Goal: Find specific page/section: Find specific page/section

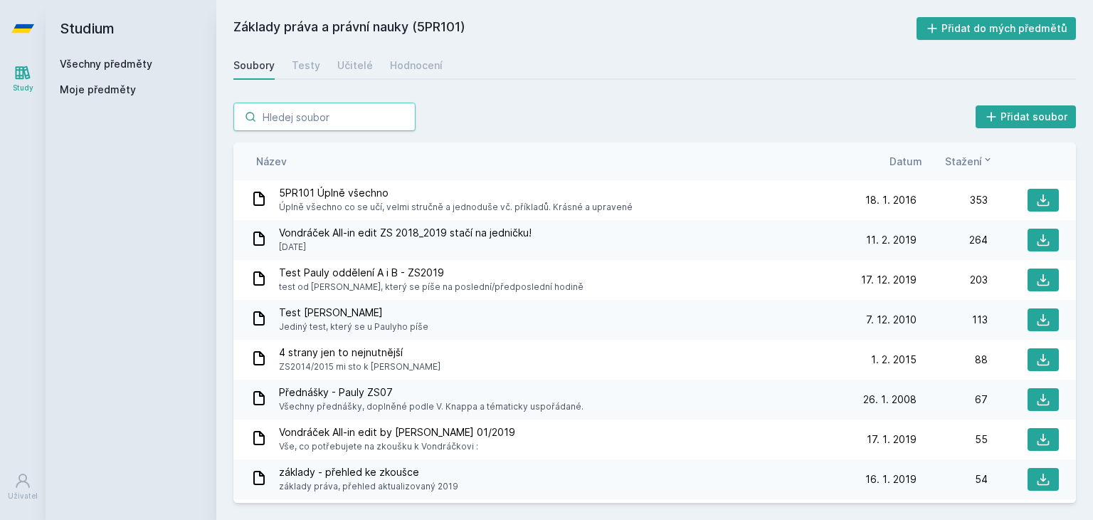
scroll to position [1139, 0]
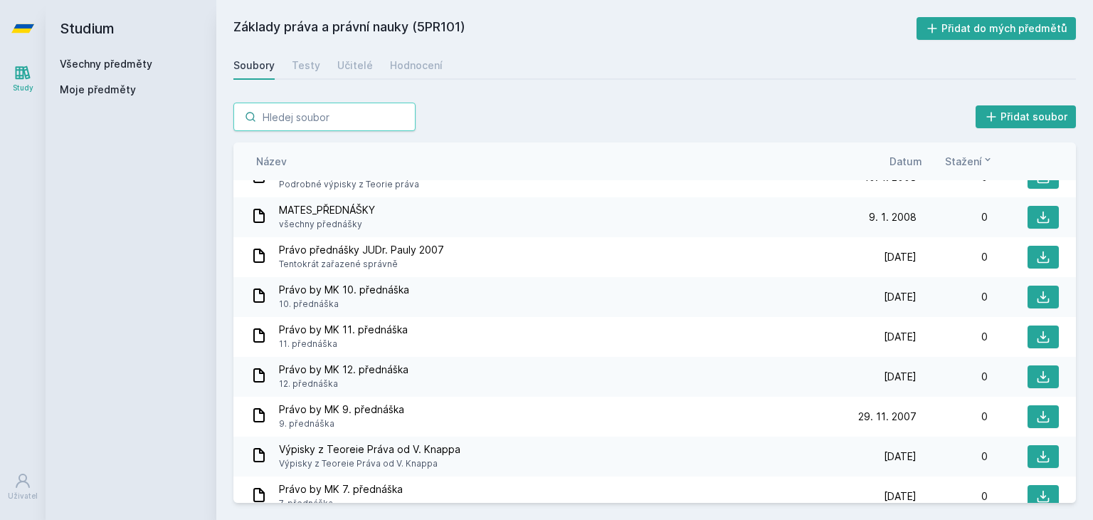
type input "о"
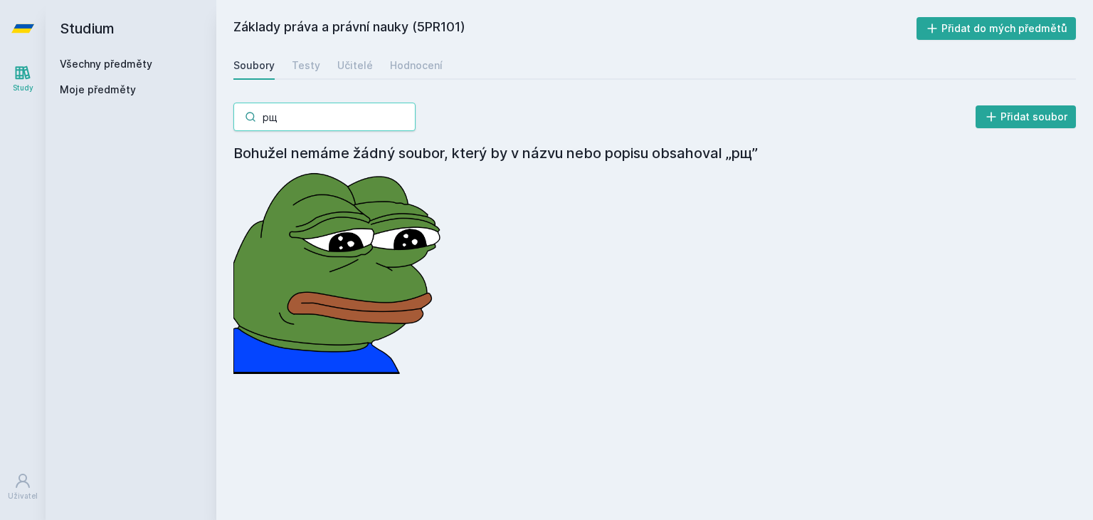
type input "р"
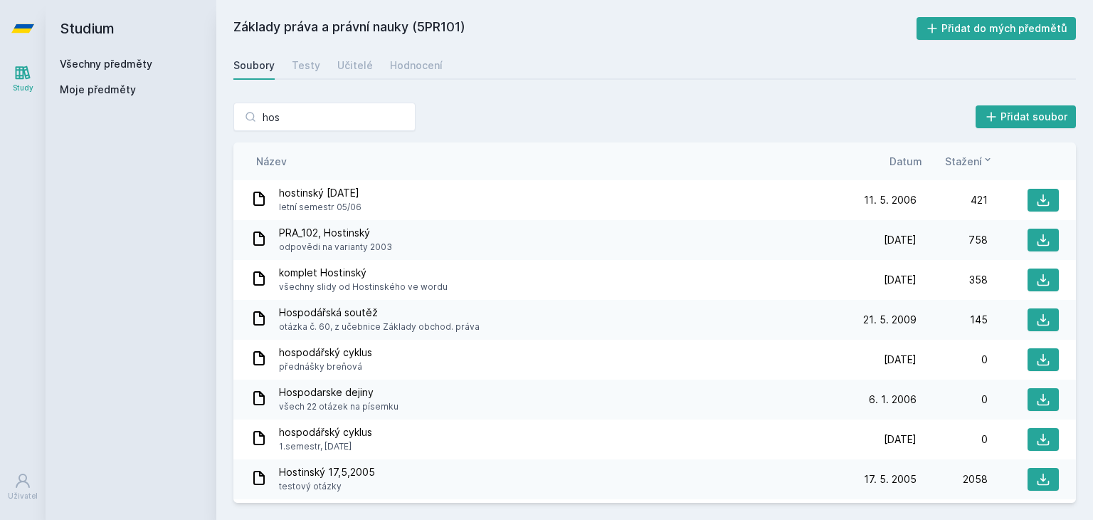
type input "hos"
click at [397, 394] on div "Hospodarske dejiny všech 22 otázek na písemku" at bounding box center [548, 399] width 595 height 28
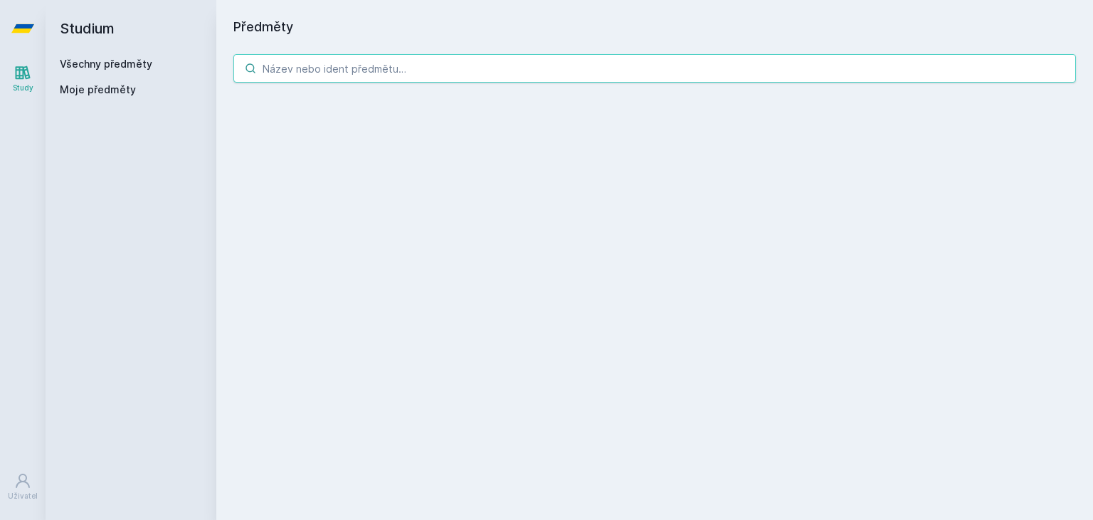
click at [345, 80] on input "search" at bounding box center [654, 68] width 843 height 28
type input "hosp"
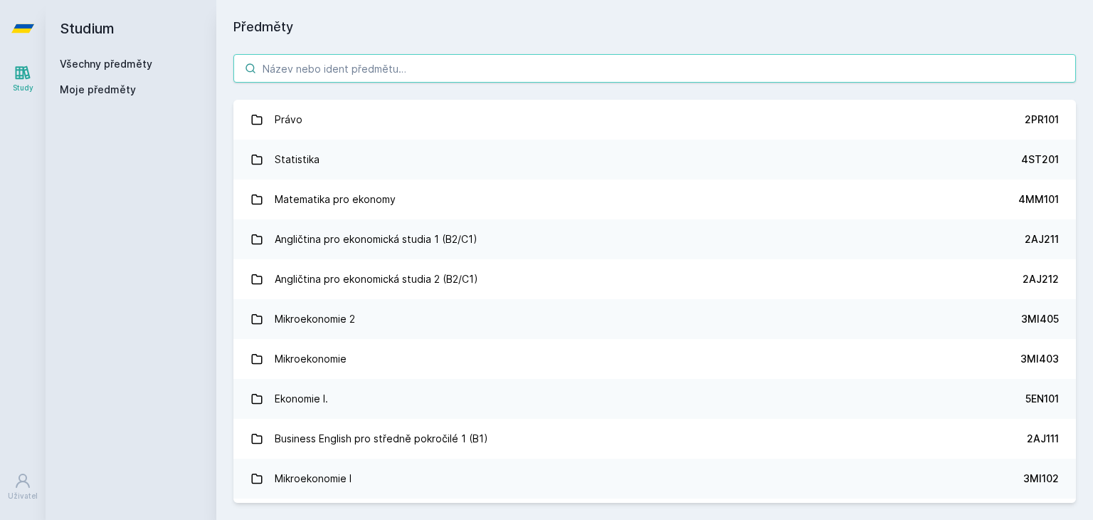
drag, startPoint x: 289, startPoint y: 65, endPoint x: 288, endPoint y: 75, distance: 10.0
click at [289, 72] on input "search" at bounding box center [654, 68] width 843 height 28
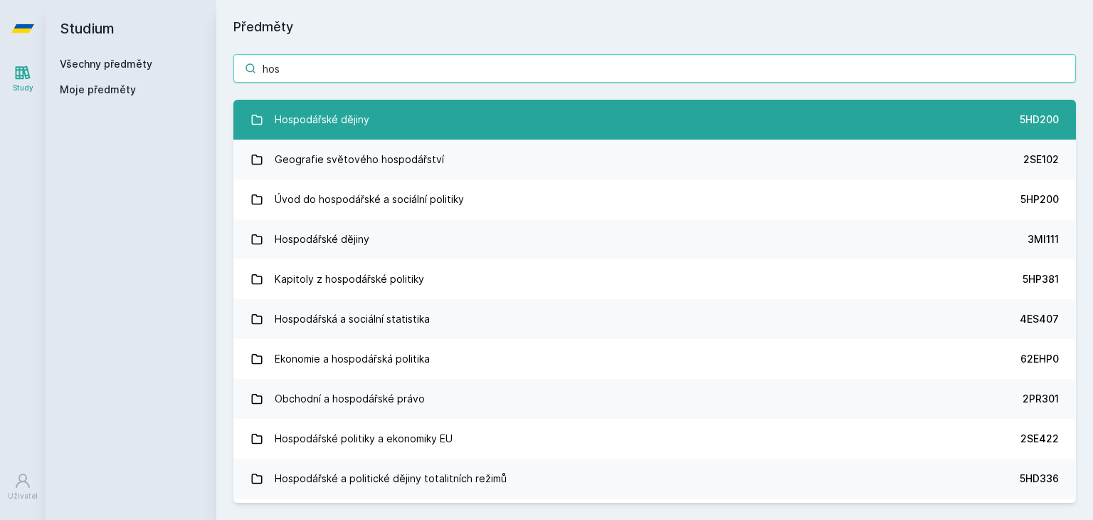
type input "hos"
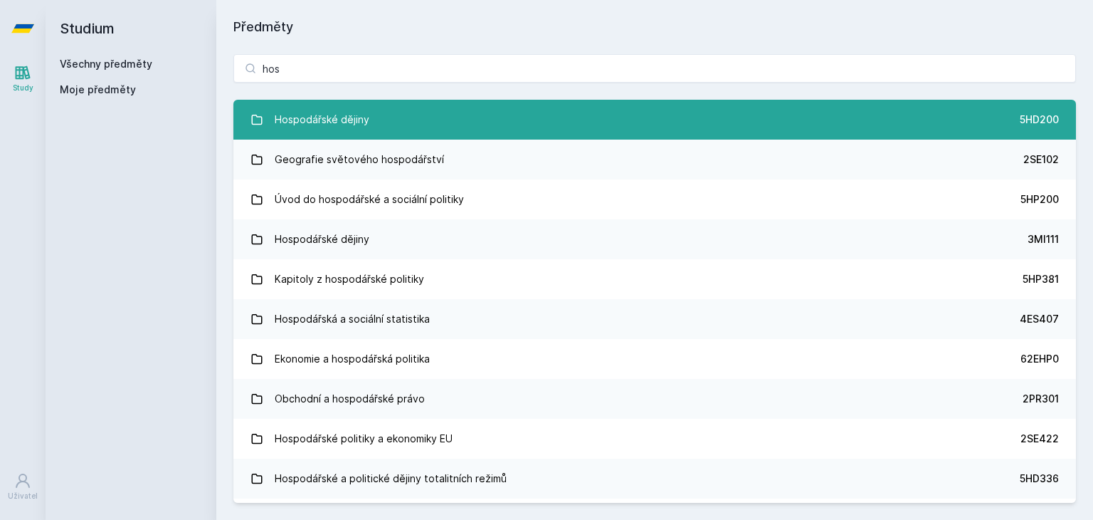
click at [927, 111] on link "Hospodářské dějiny 5HD200" at bounding box center [654, 120] width 843 height 40
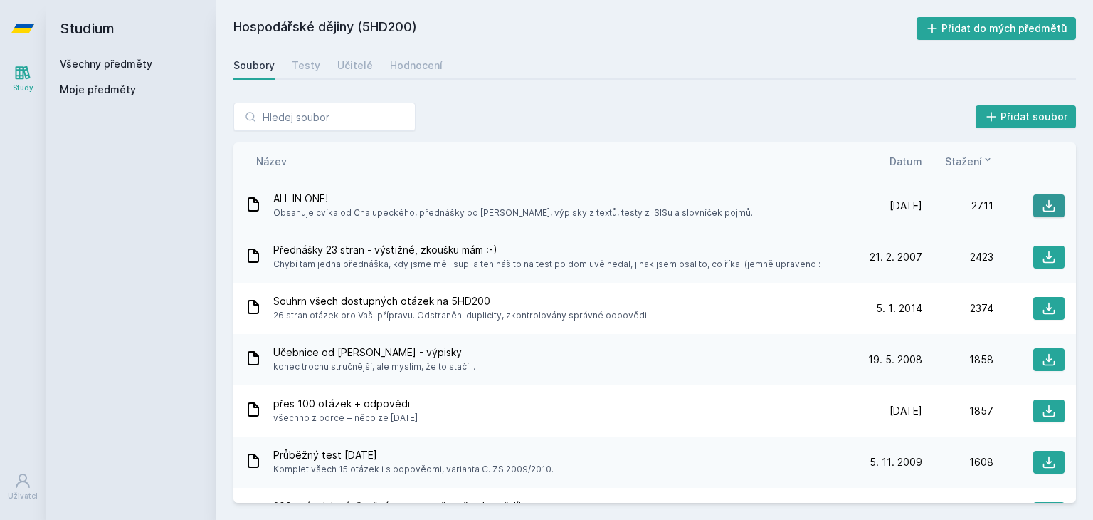
click at [1043, 206] on icon at bounding box center [1049, 206] width 12 height 12
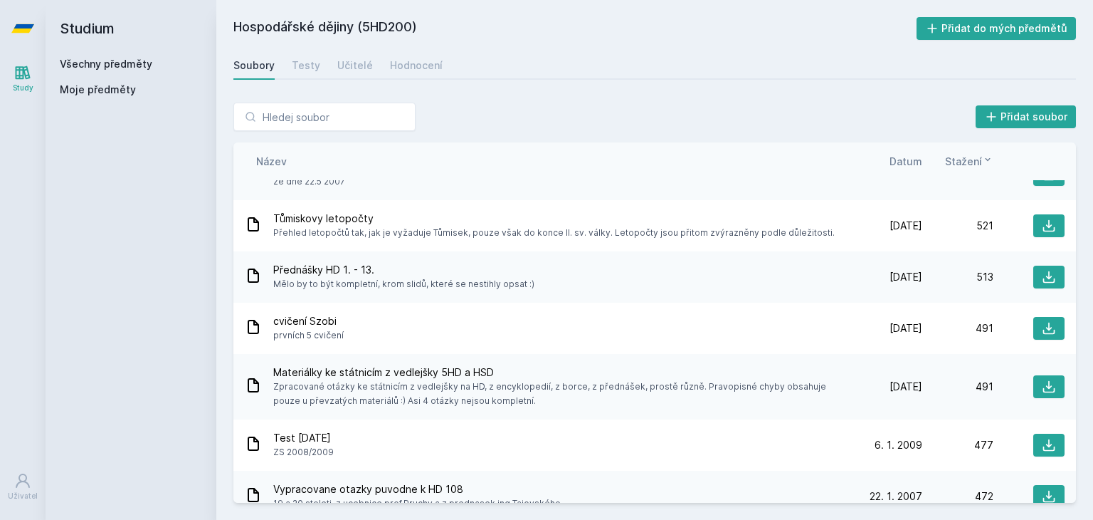
scroll to position [2562, 0]
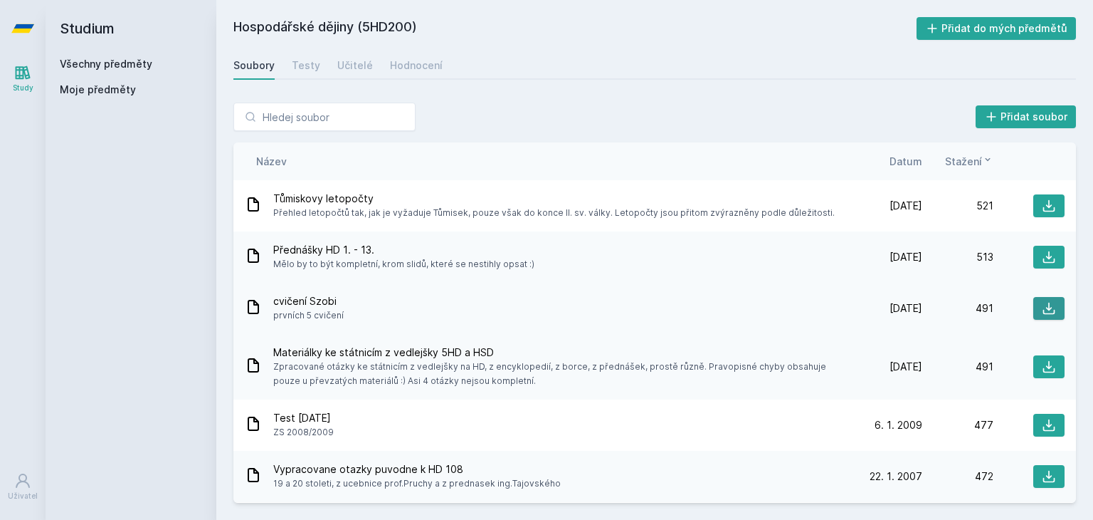
click at [1045, 308] on icon at bounding box center [1049, 308] width 14 height 14
click at [1034, 308] on button at bounding box center [1048, 308] width 31 height 23
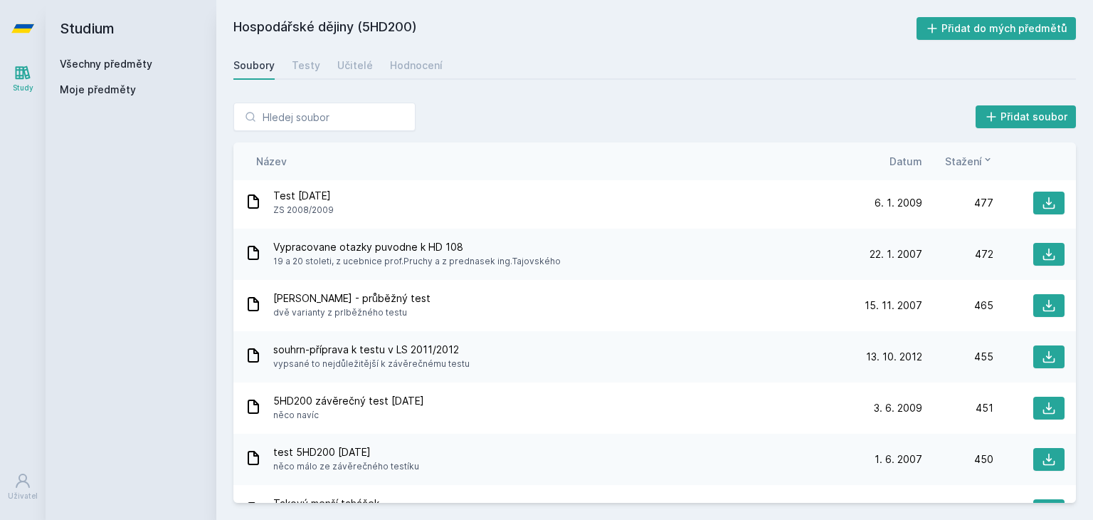
scroll to position [2776, 0]
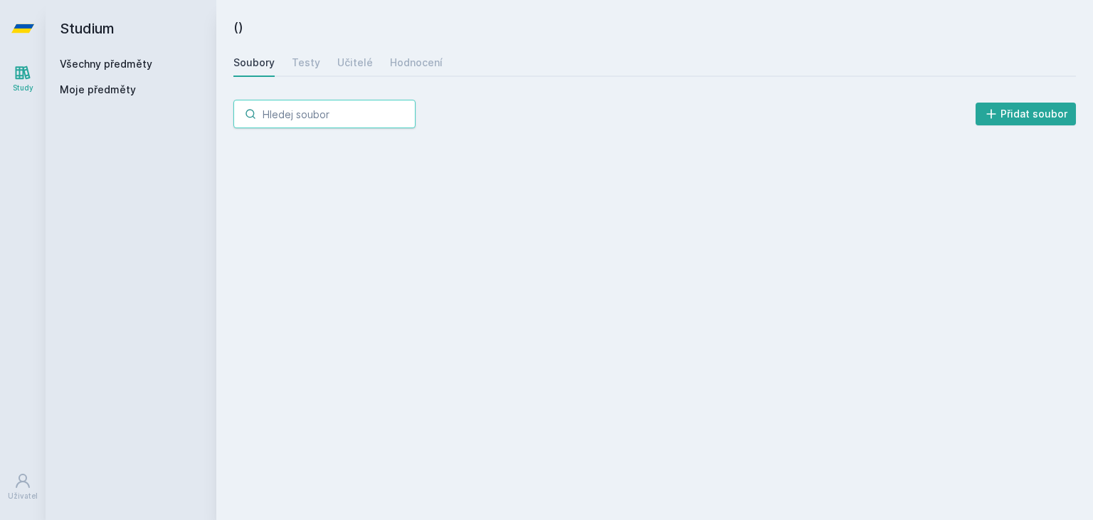
click at [386, 109] on input "search" at bounding box center [324, 114] width 182 height 28
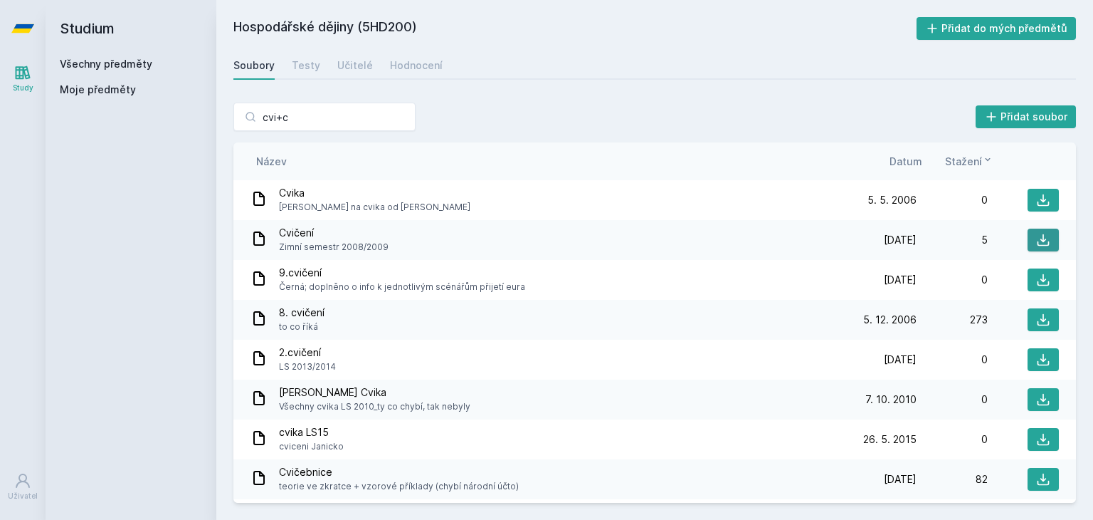
click at [1036, 237] on icon at bounding box center [1043, 240] width 14 height 14
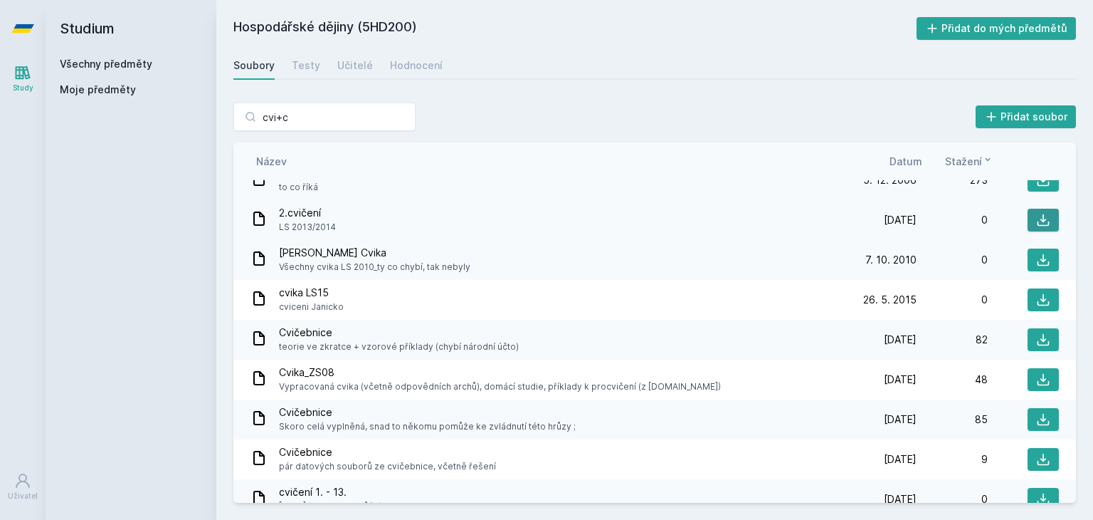
scroll to position [142, 0]
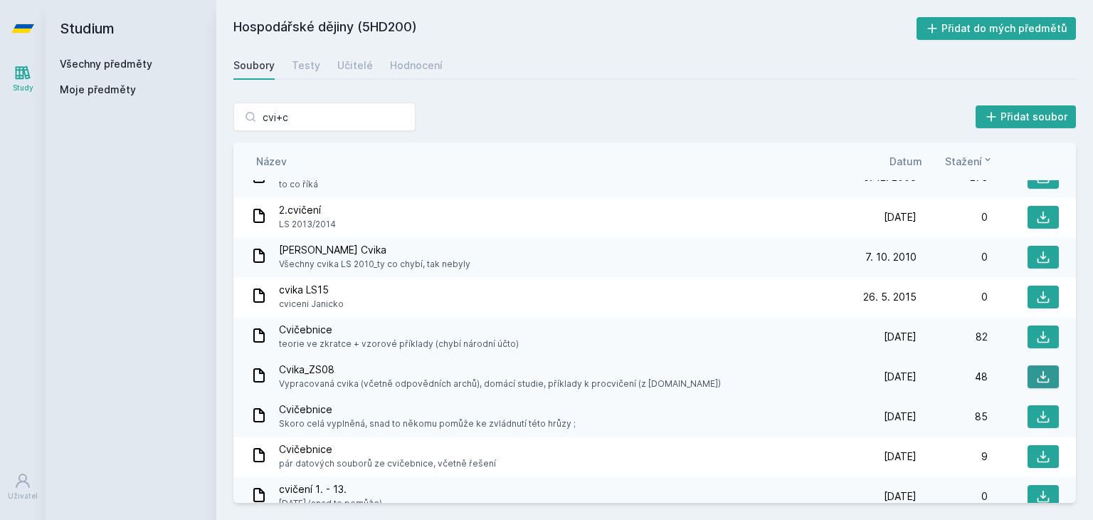
click at [1036, 373] on icon at bounding box center [1043, 376] width 14 height 14
click at [771, 51] on div "Soubory Testy Učitelé Hodnocení" at bounding box center [654, 65] width 843 height 28
click at [337, 117] on input "cvi+c" at bounding box center [324, 116] width 182 height 28
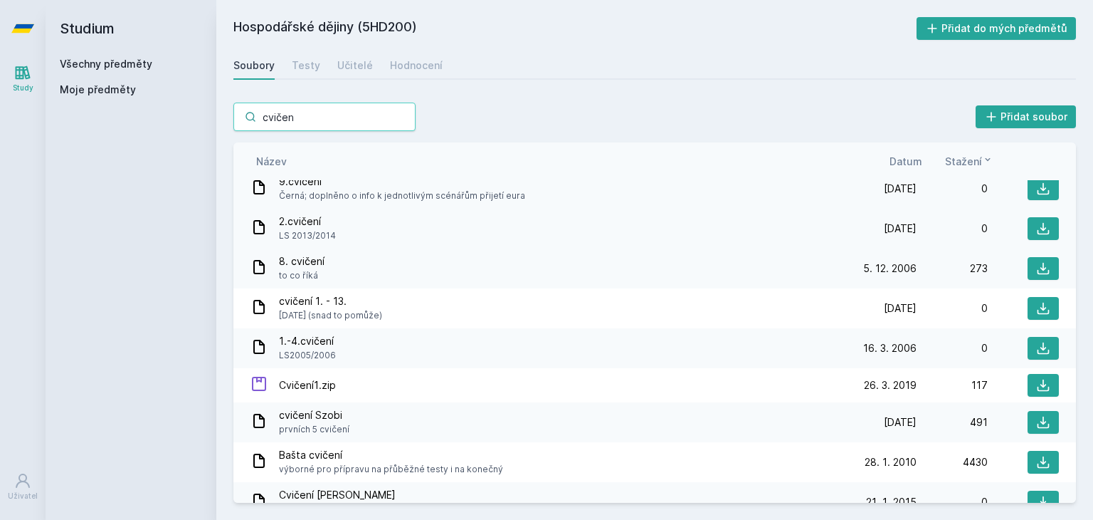
scroll to position [71, 0]
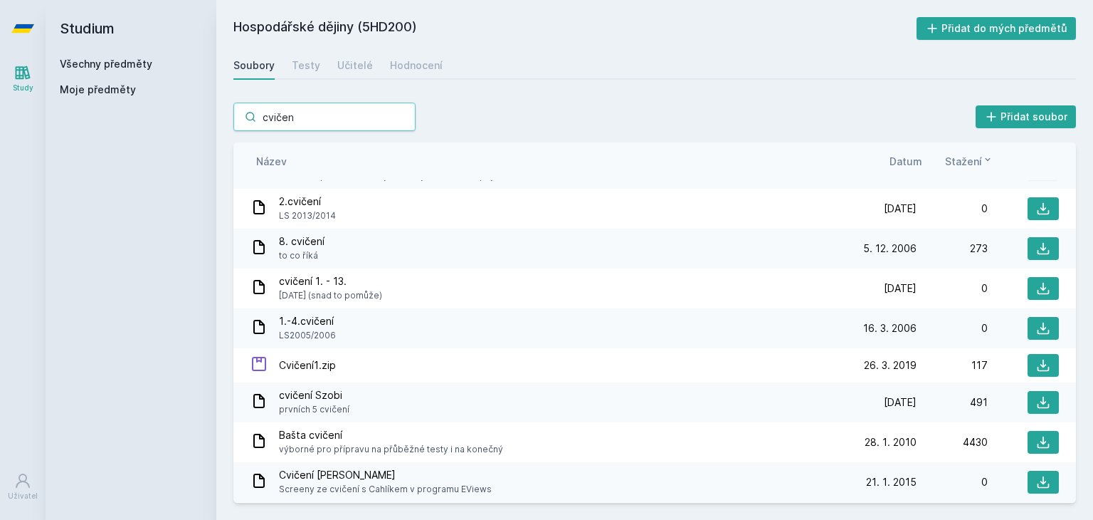
type input "cvičen"
click at [668, 75] on div "Soubory Testy Učitelé Hodnocení" at bounding box center [654, 65] width 843 height 28
click at [1036, 408] on icon at bounding box center [1043, 402] width 14 height 14
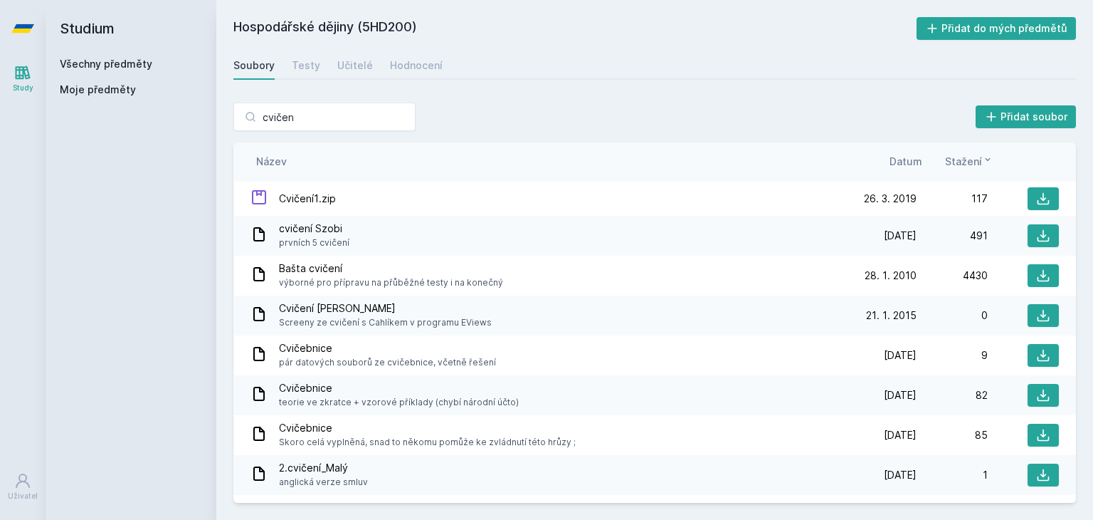
scroll to position [170, 0]
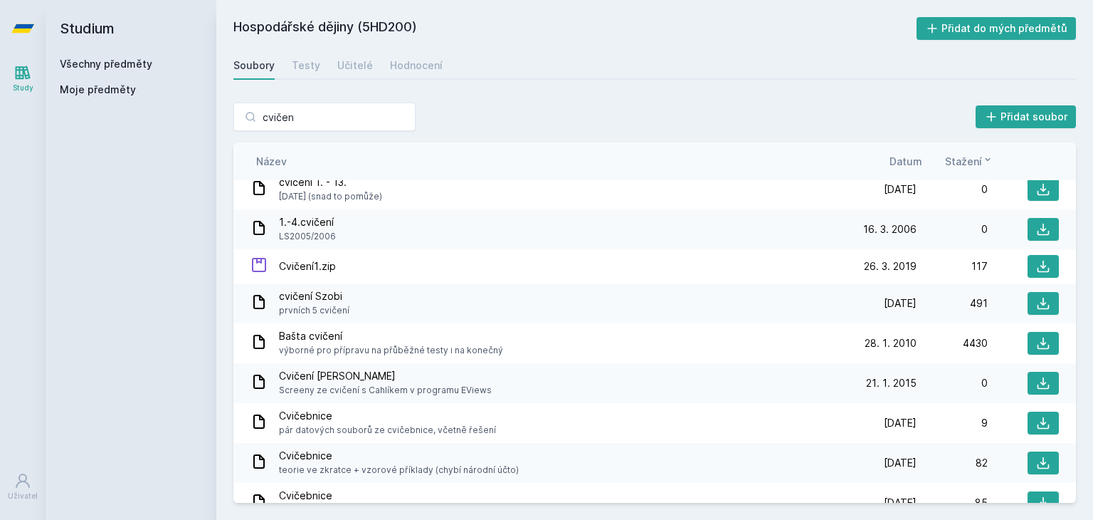
click at [253, 70] on div "Soubory" at bounding box center [253, 65] width 41 height 14
click at [313, 26] on h2 "Hospodářské dějiny (5HD200)" at bounding box center [574, 28] width 683 height 23
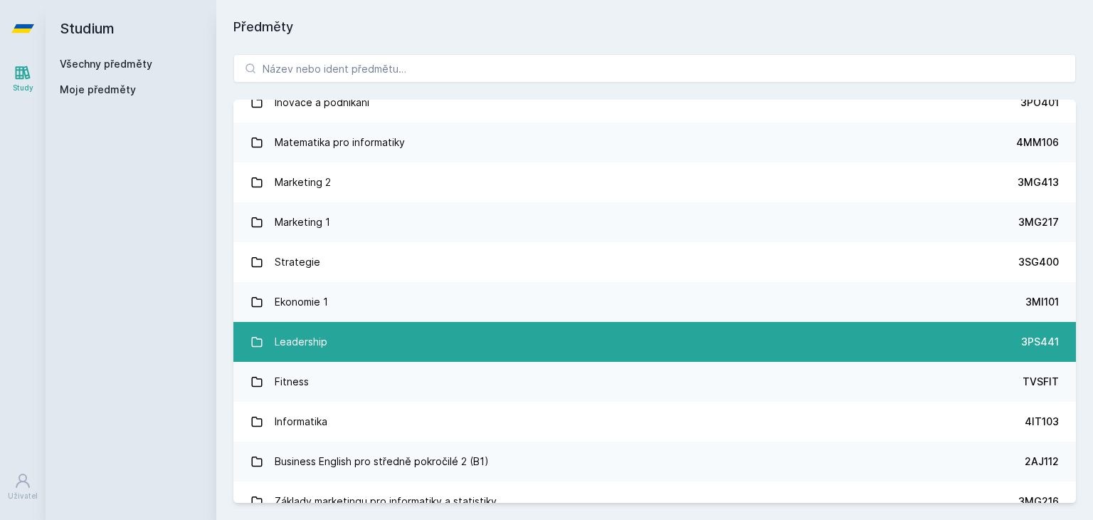
scroll to position [1210, 0]
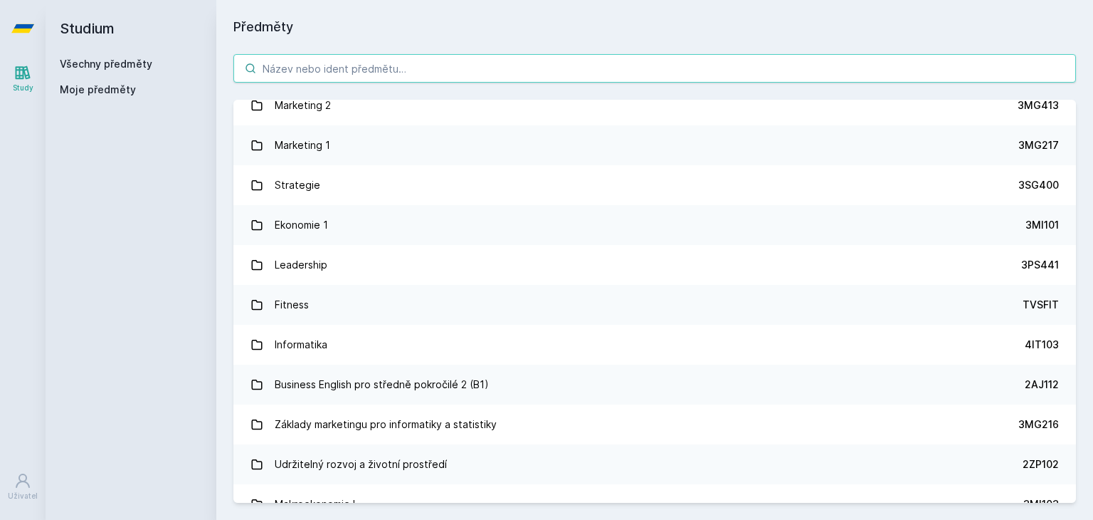
click at [396, 72] on input "search" at bounding box center [654, 68] width 843 height 28
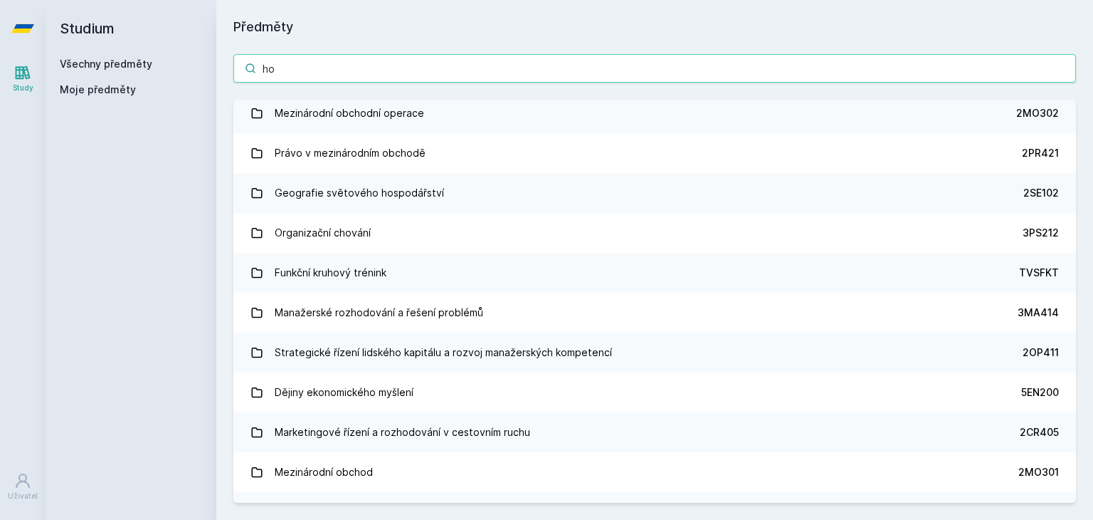
scroll to position [0, 0]
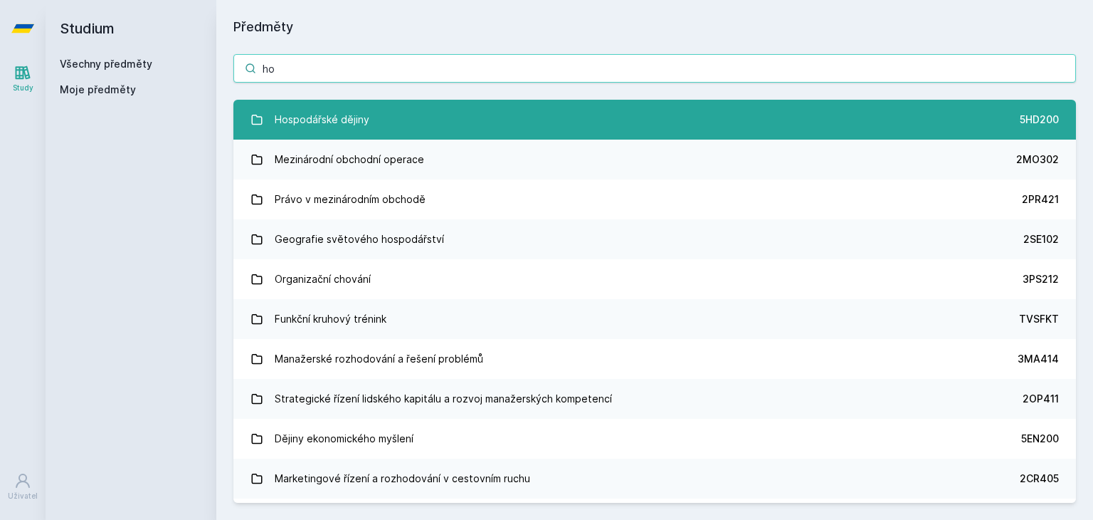
type input "ho"
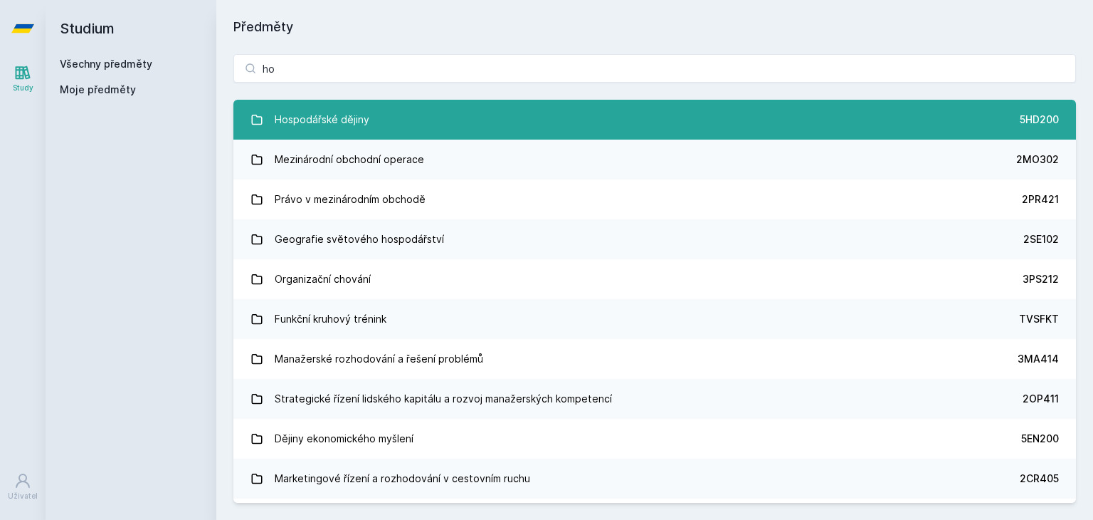
click at [387, 123] on link "Hospodářské dějiny 5HD200" at bounding box center [654, 120] width 843 height 40
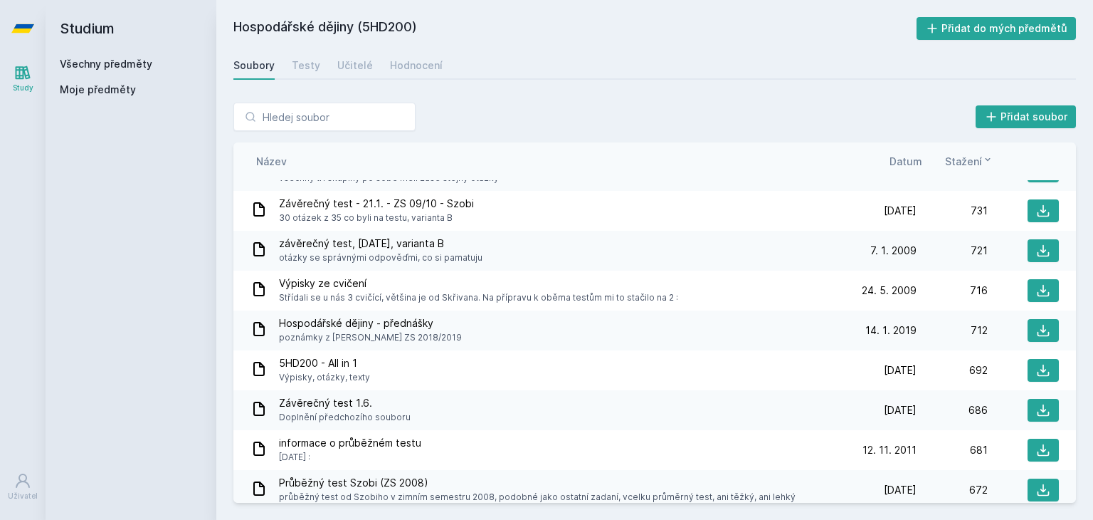
scroll to position [1210, 0]
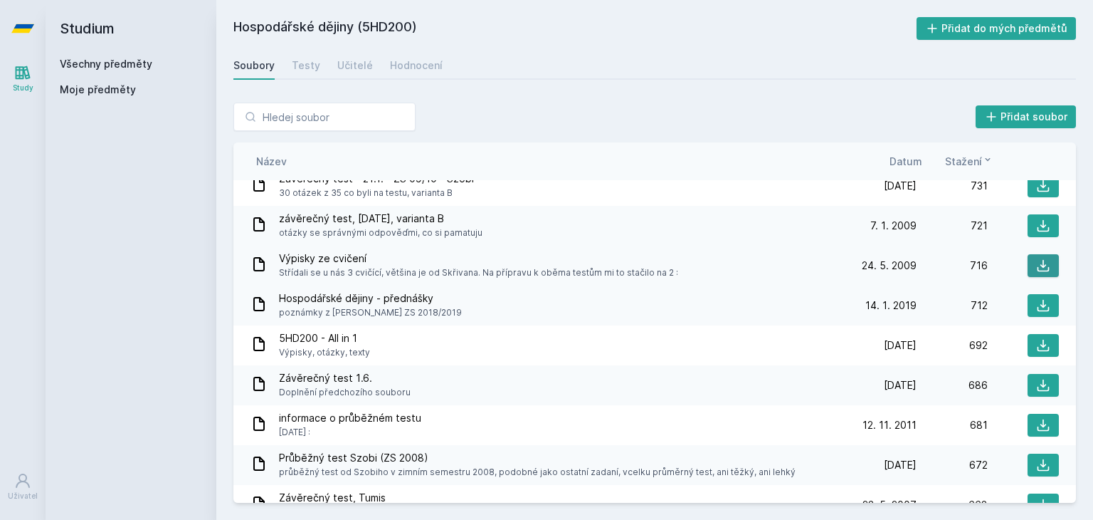
click at [1028, 262] on button at bounding box center [1043, 265] width 31 height 23
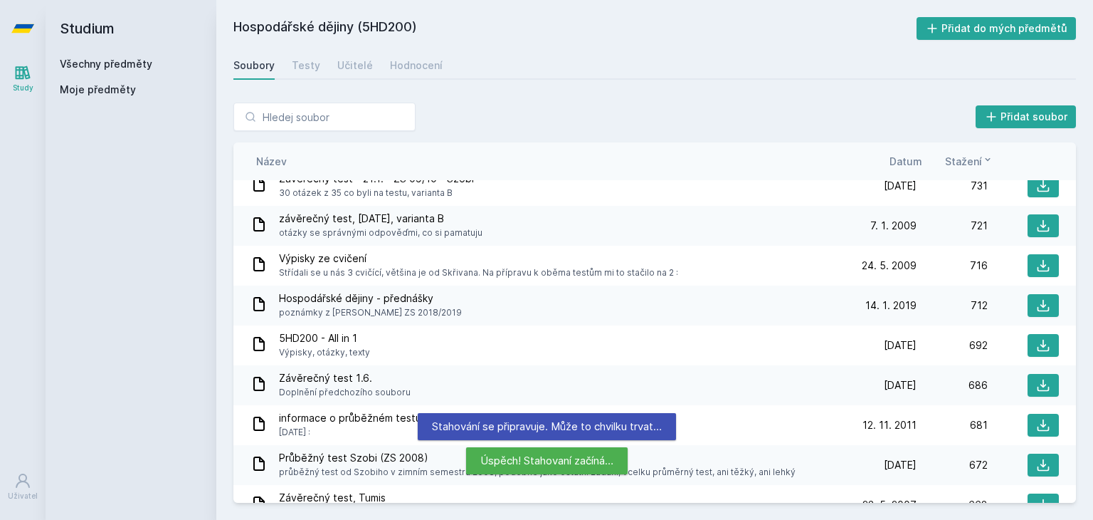
click at [675, 68] on div "Soubory Testy Učitelé Hodnocení" at bounding box center [654, 65] width 843 height 28
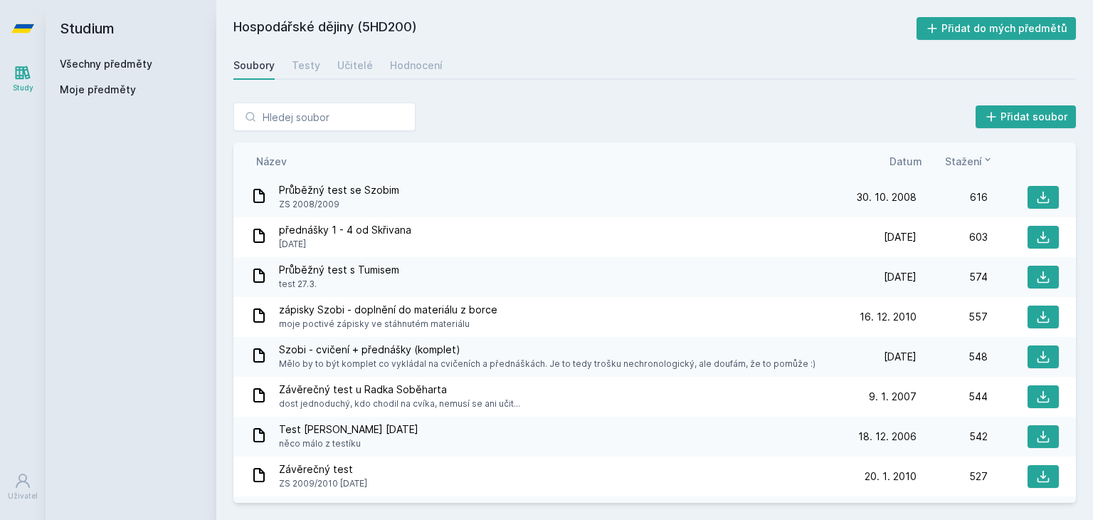
scroll to position [1708, 0]
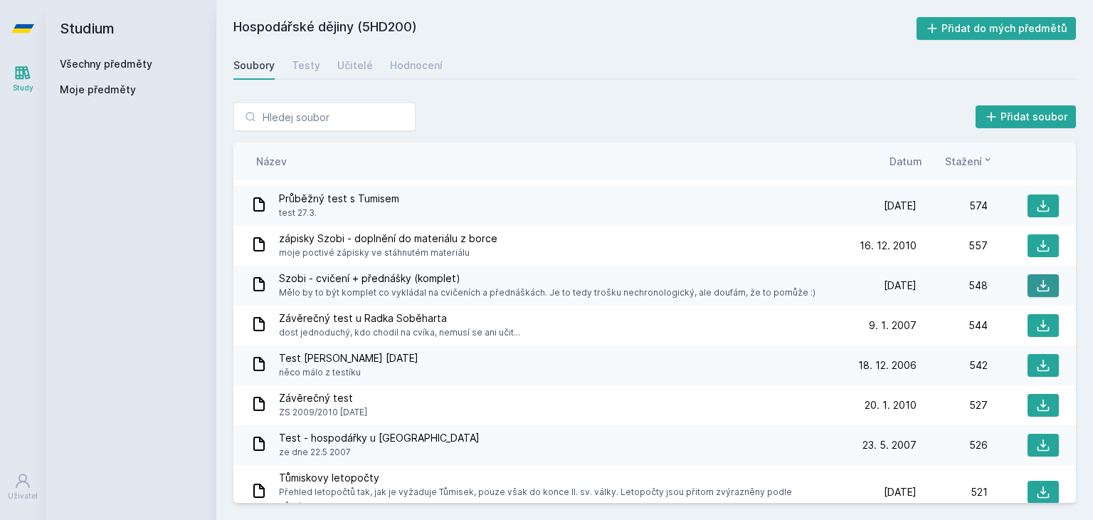
click at [1028, 277] on button at bounding box center [1043, 285] width 31 height 23
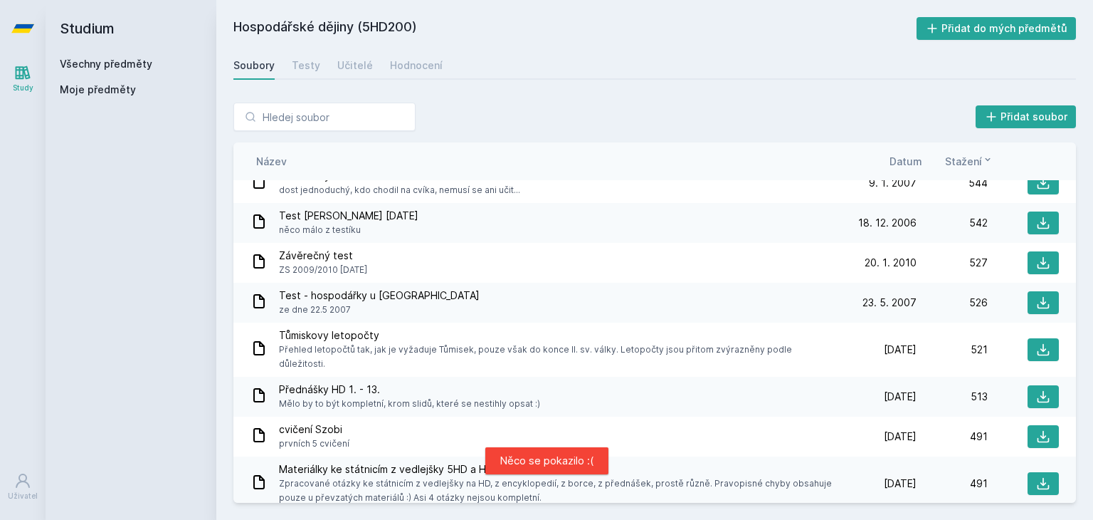
scroll to position [1922, 0]
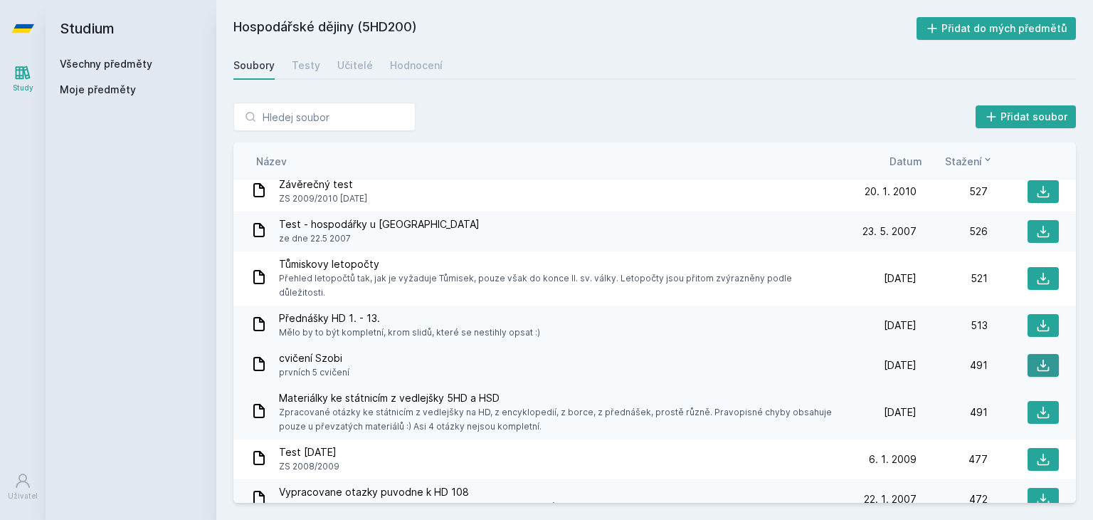
click at [1036, 358] on icon at bounding box center [1043, 365] width 14 height 14
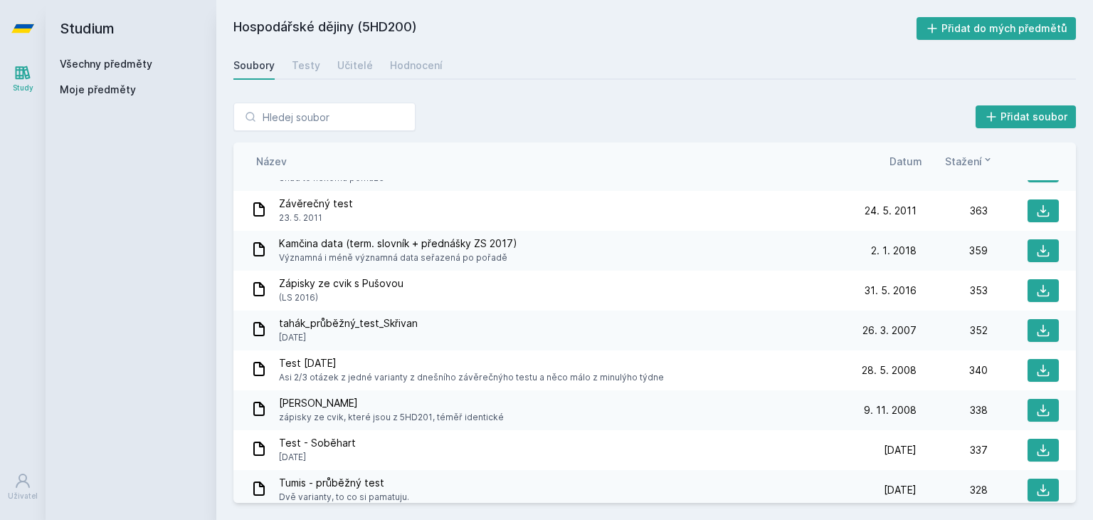
scroll to position [3131, 0]
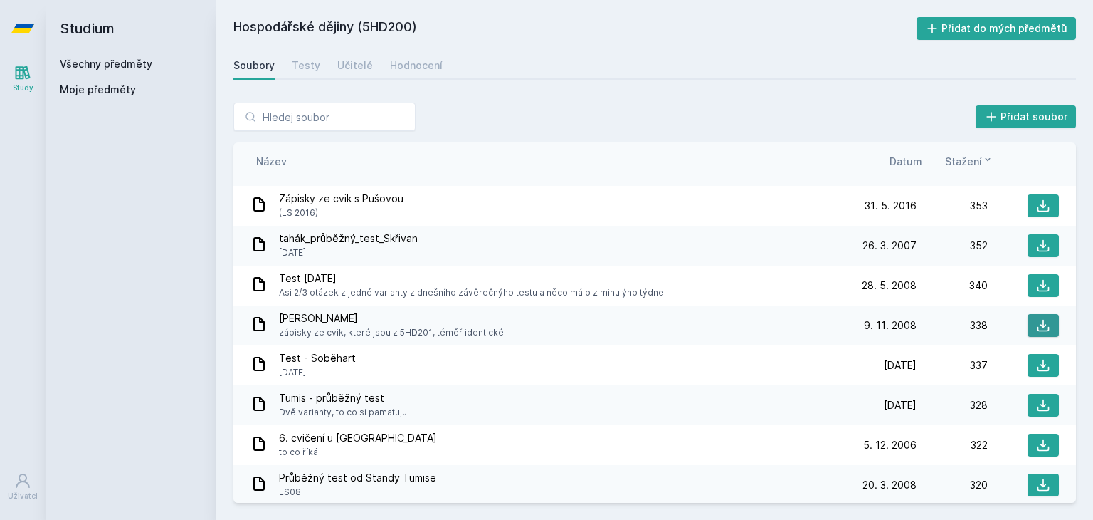
click at [1028, 314] on button at bounding box center [1043, 325] width 31 height 23
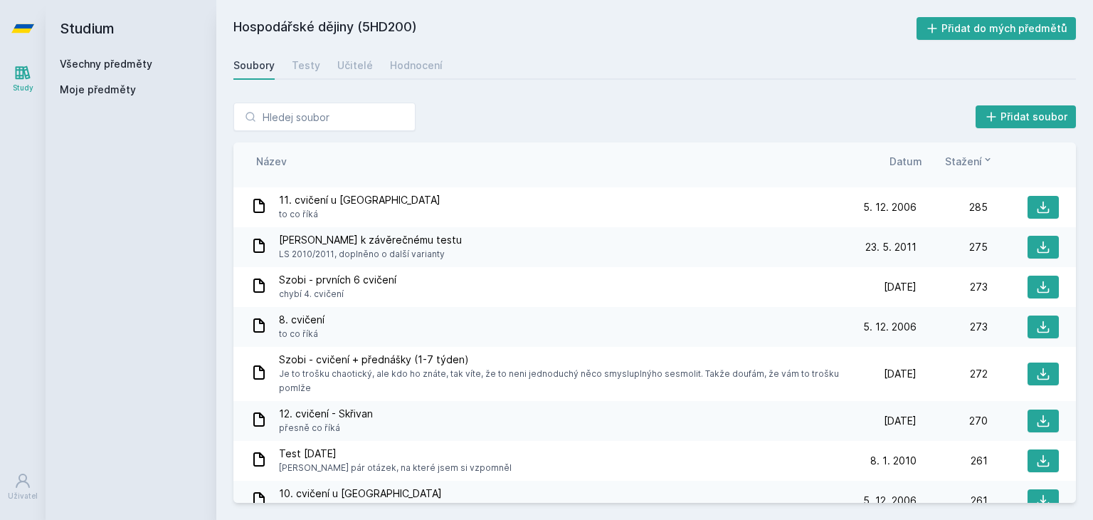
scroll to position [3630, 0]
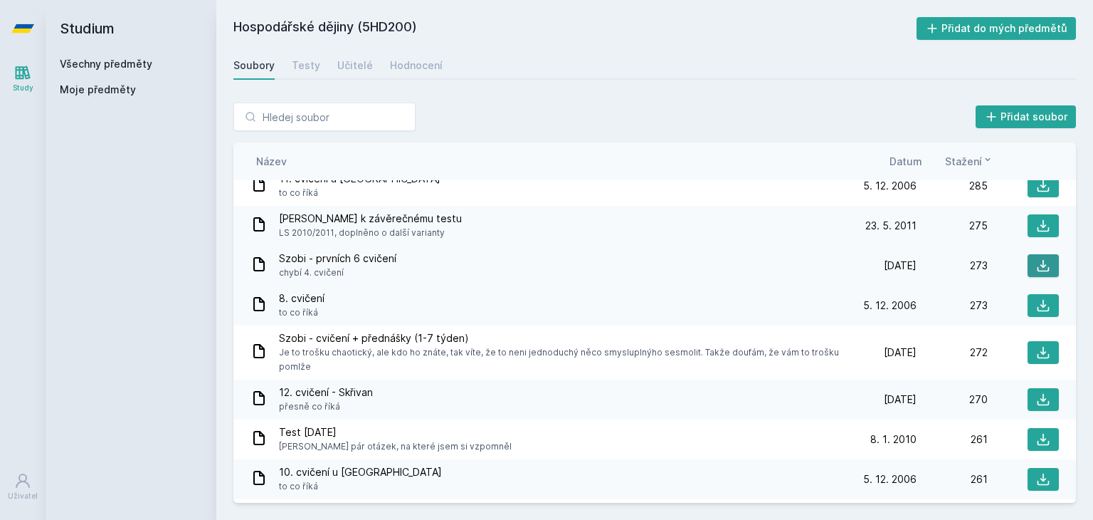
click at [1043, 254] on button at bounding box center [1043, 265] width 31 height 23
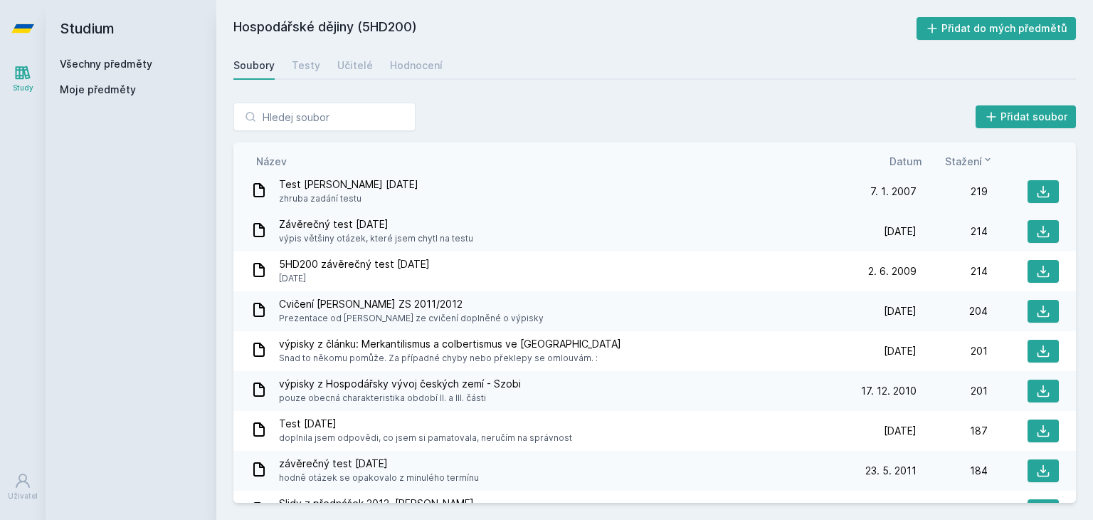
scroll to position [4199, 0]
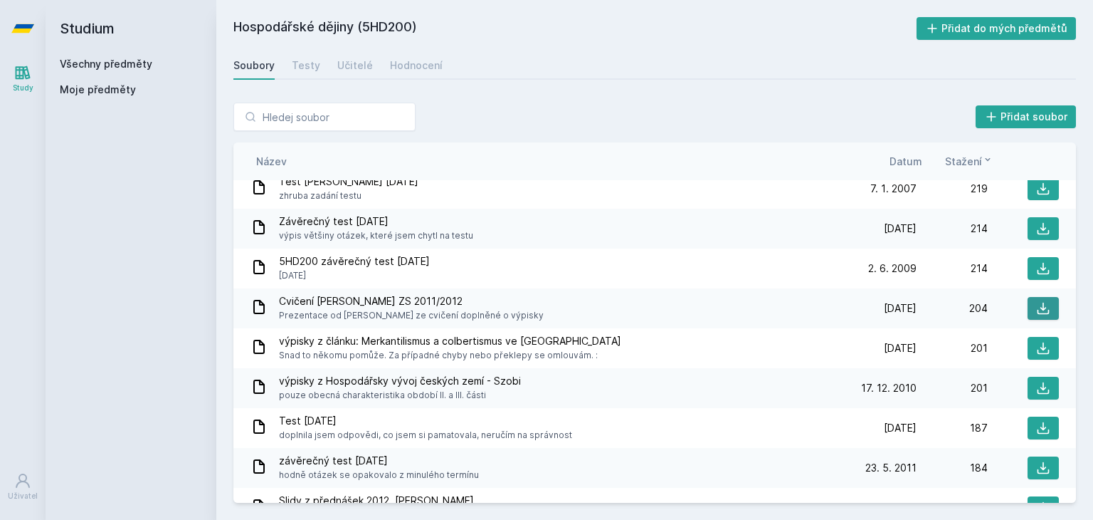
click at [1038, 301] on icon at bounding box center [1043, 308] width 14 height 14
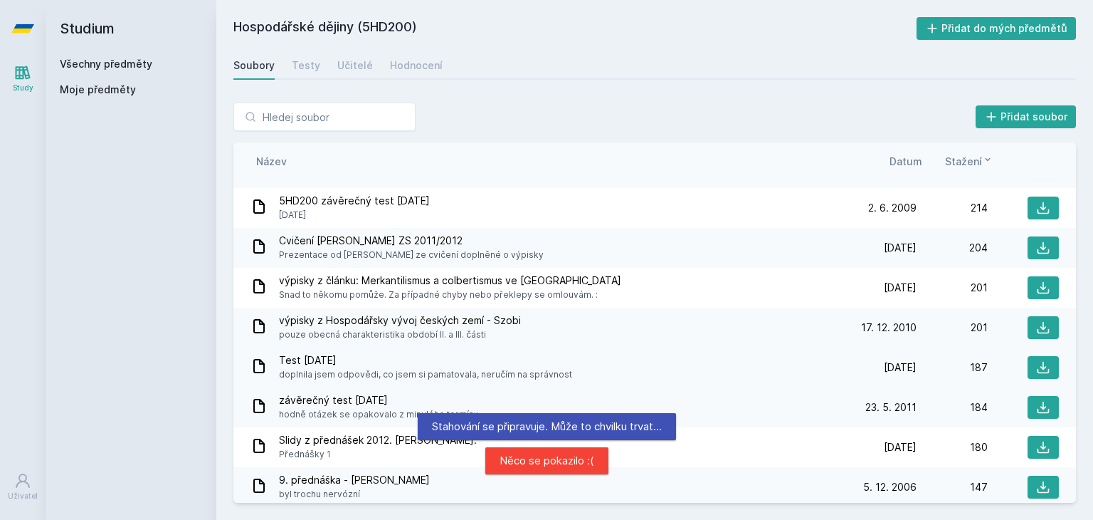
scroll to position [4270, 0]
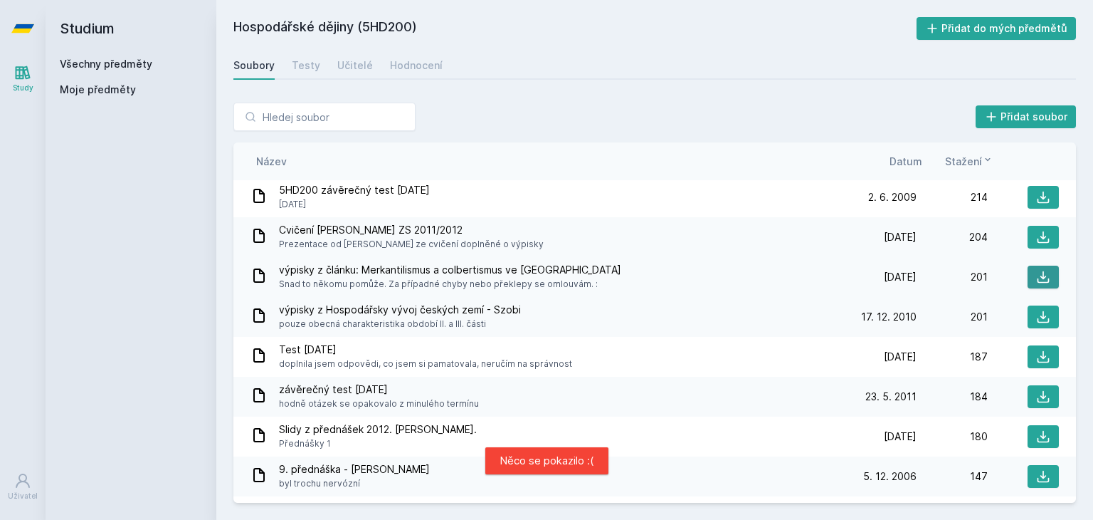
click at [1036, 270] on icon at bounding box center [1043, 277] width 14 height 14
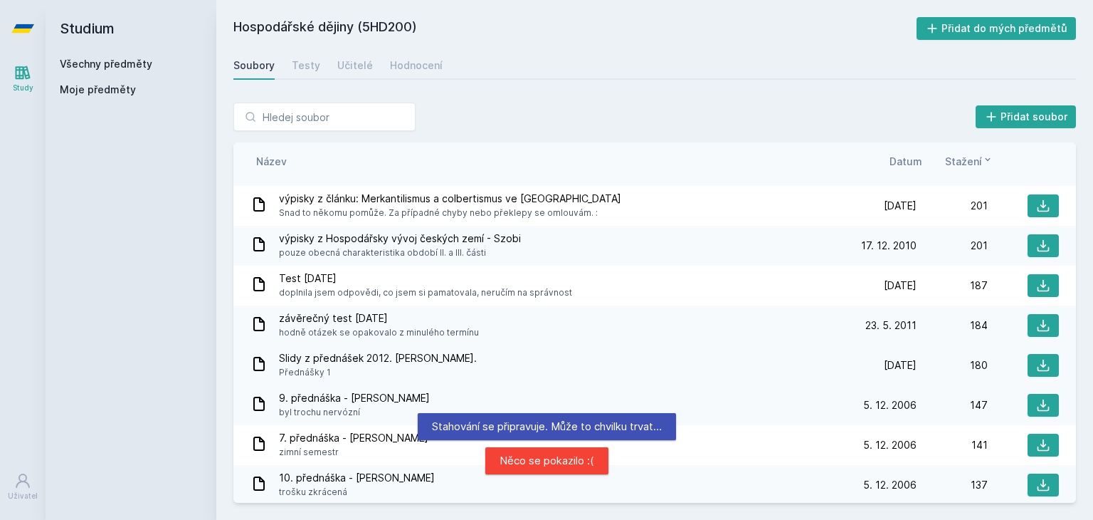
scroll to position [4484, 0]
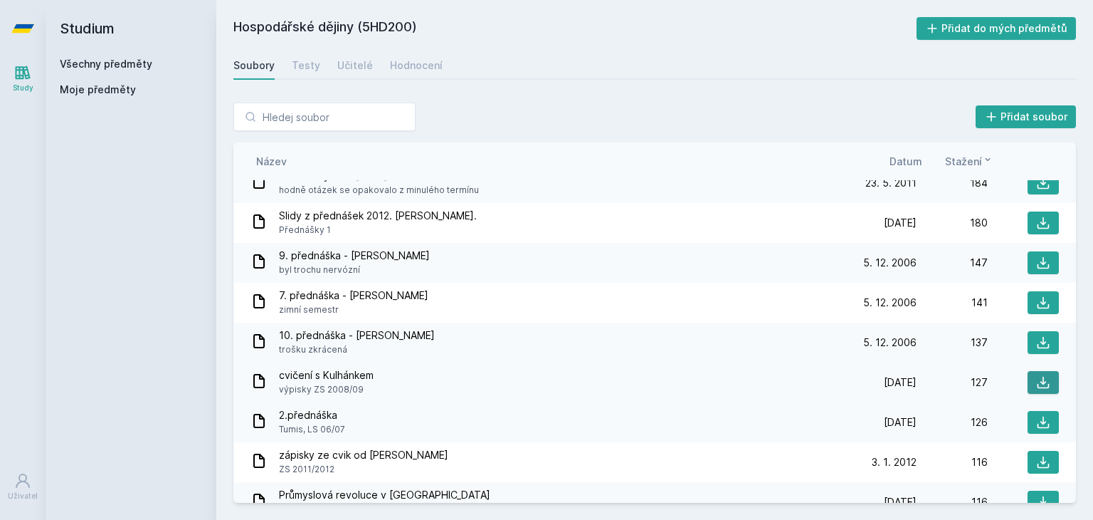
click at [1047, 371] on button at bounding box center [1043, 382] width 31 height 23
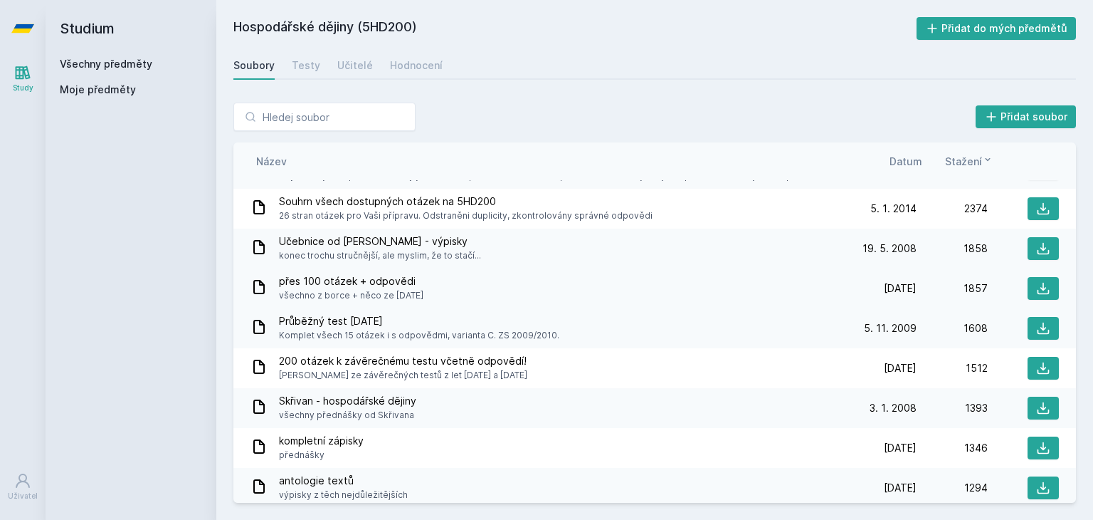
scroll to position [142, 0]
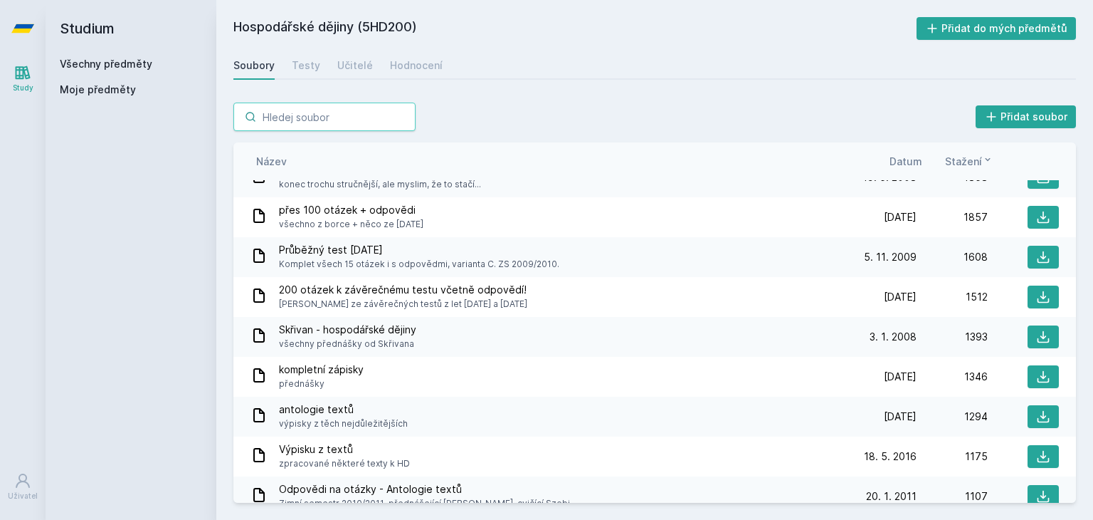
click at [333, 122] on input "search" at bounding box center [324, 116] width 182 height 28
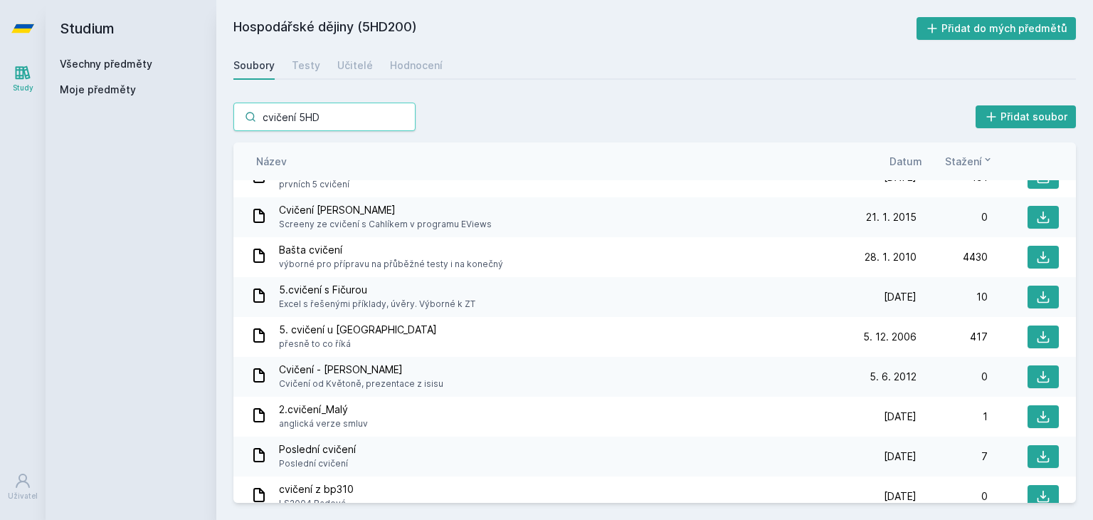
scroll to position [381, 0]
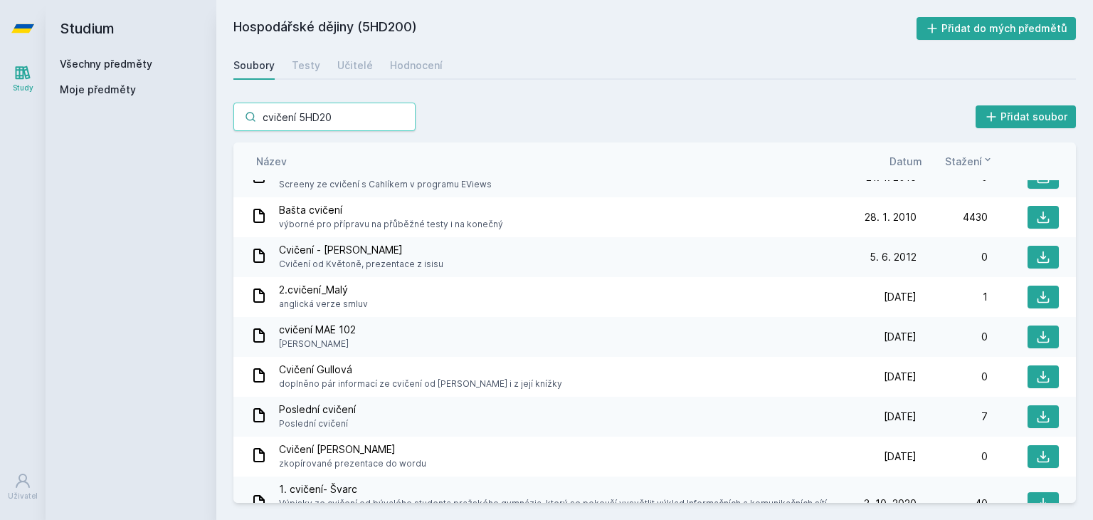
type input "cvičení 5HD200"
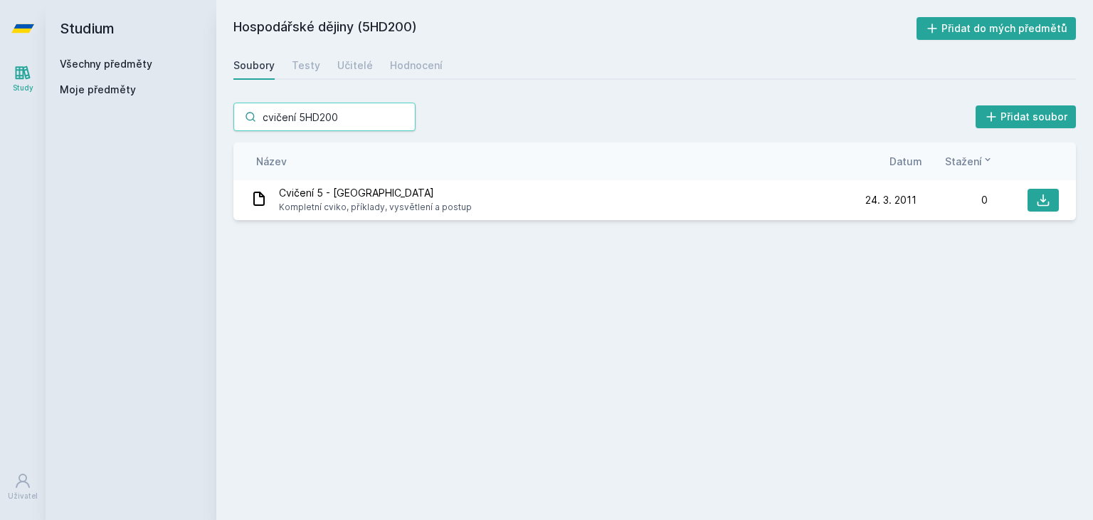
click at [410, 120] on input "cvičení 5HD200" at bounding box center [324, 116] width 182 height 28
click at [401, 117] on input "cvičení 5HD200" at bounding box center [324, 116] width 182 height 28
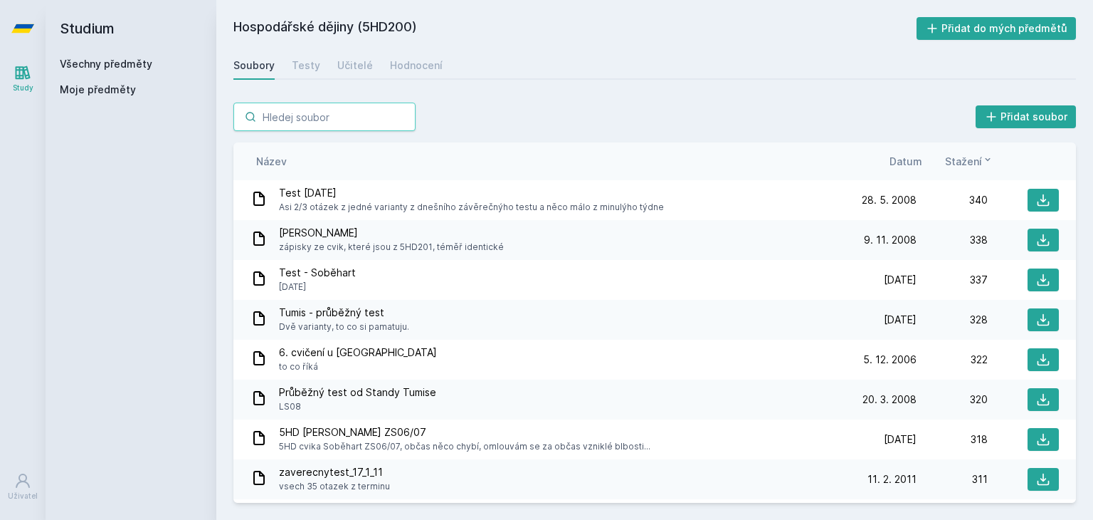
scroll to position [3274, 0]
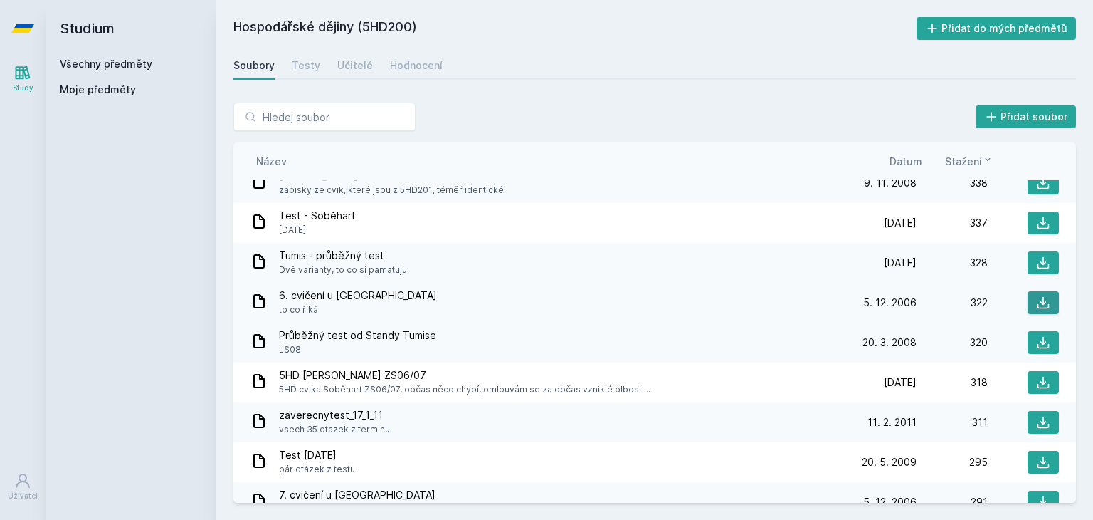
click at [1036, 295] on icon at bounding box center [1043, 302] width 14 height 14
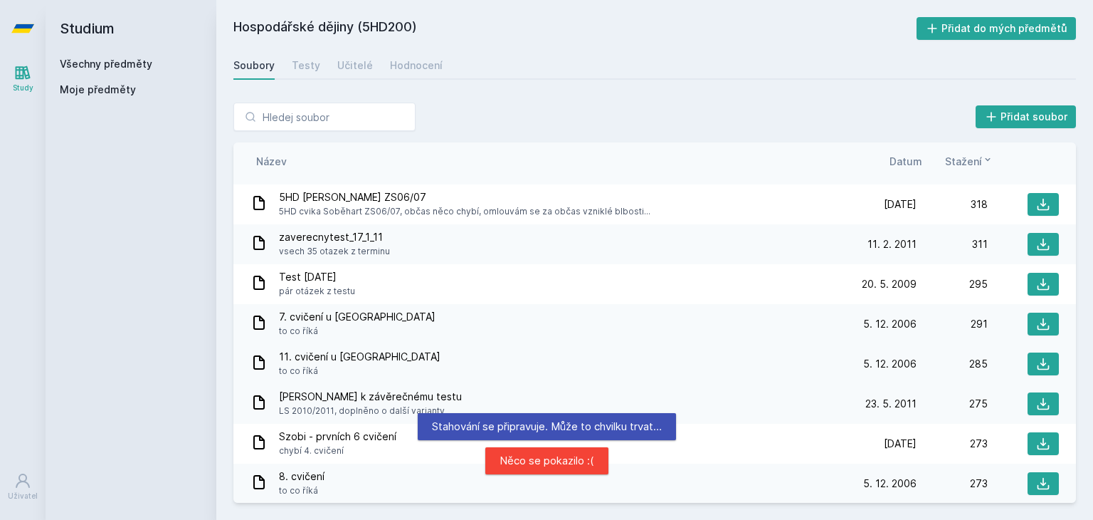
scroll to position [3487, 0]
